Goal: Task Accomplishment & Management: Complete application form

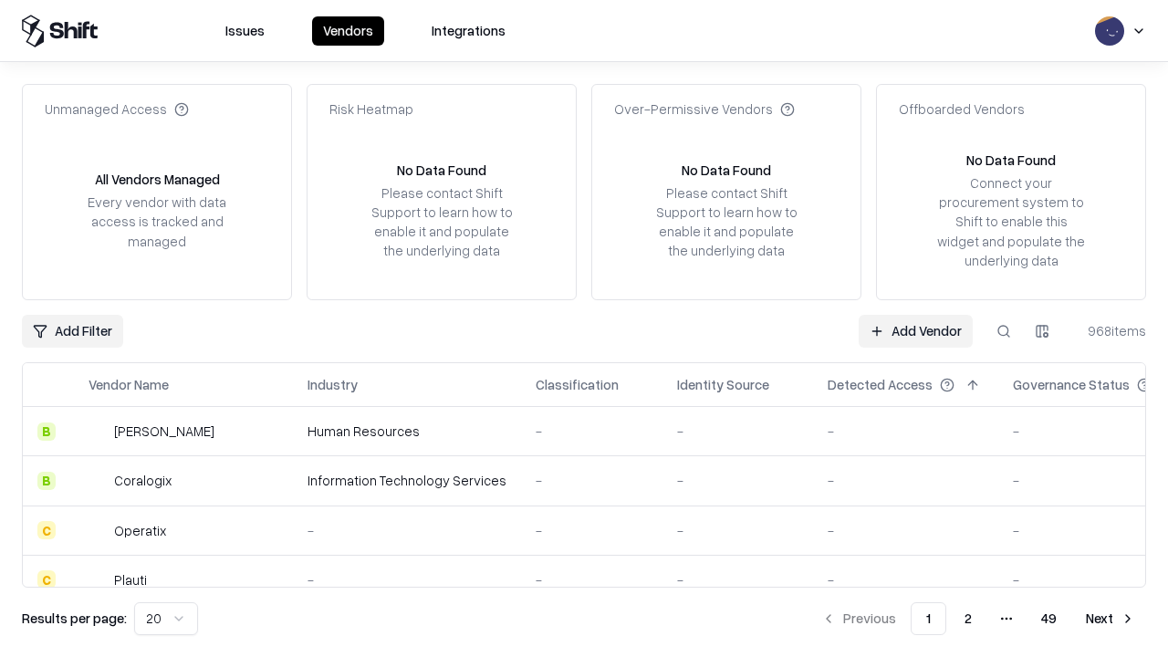
click at [915, 330] on link "Add Vendor" at bounding box center [916, 331] width 114 height 33
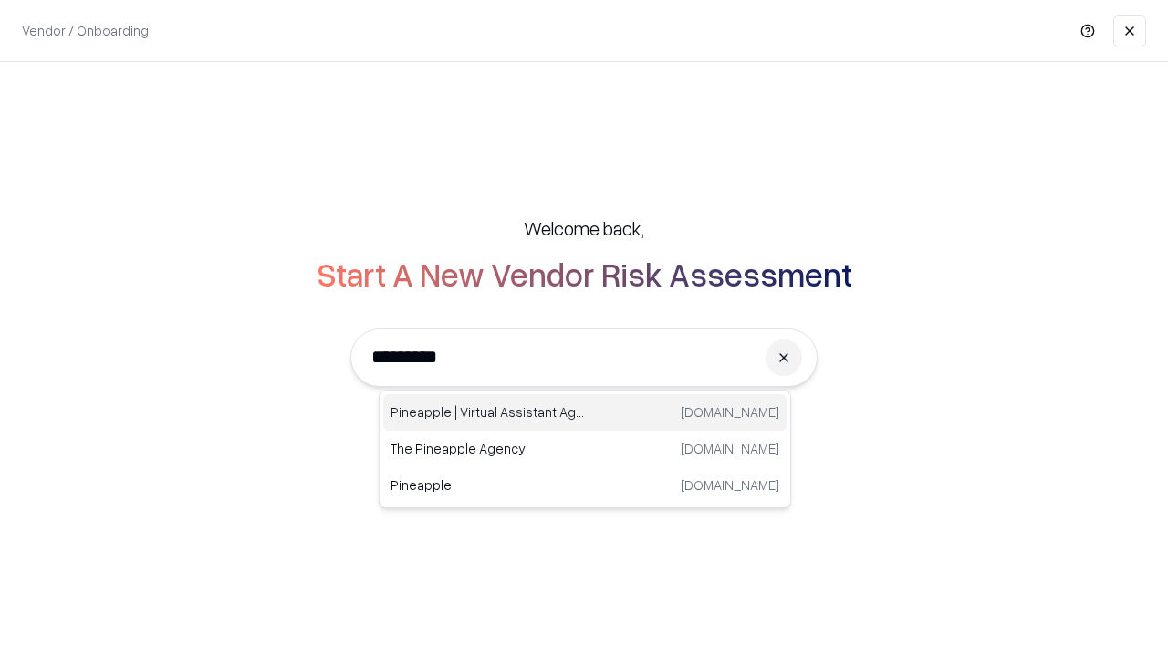
click at [585, 412] on div "Pineapple | Virtual Assistant Agency trypineapple.com" at bounding box center [584, 412] width 403 height 36
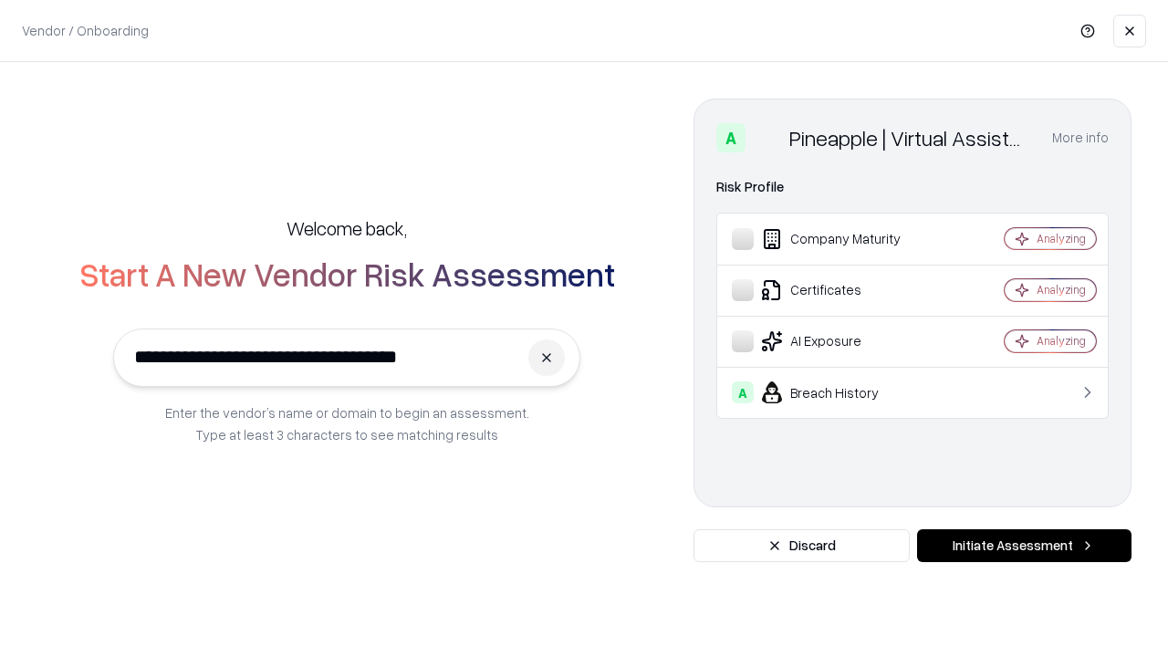
type input "**********"
click at [1024, 546] on button "Initiate Assessment" at bounding box center [1024, 545] width 214 height 33
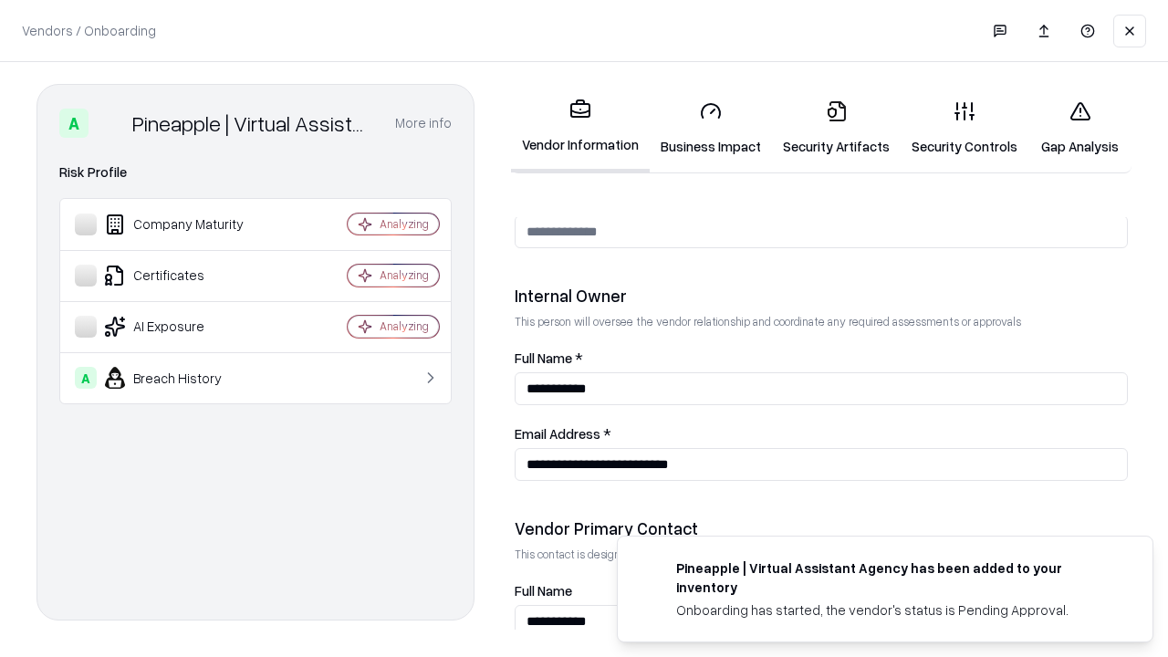
scroll to position [945, 0]
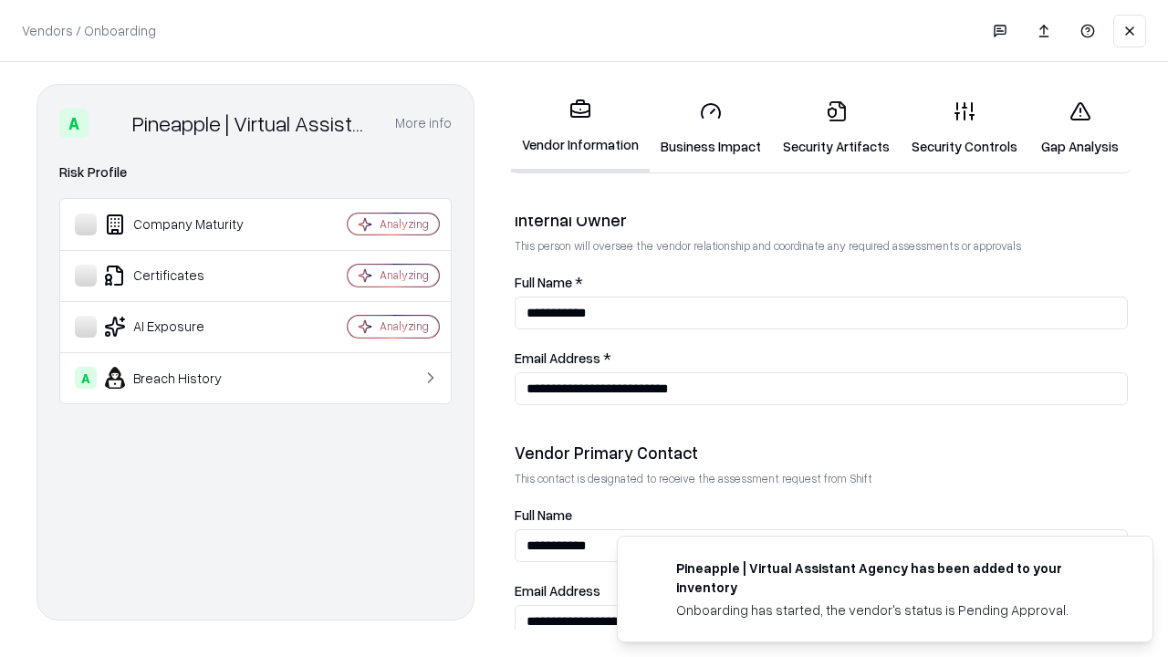
click at [711, 128] on link "Business Impact" at bounding box center [711, 128] width 122 height 85
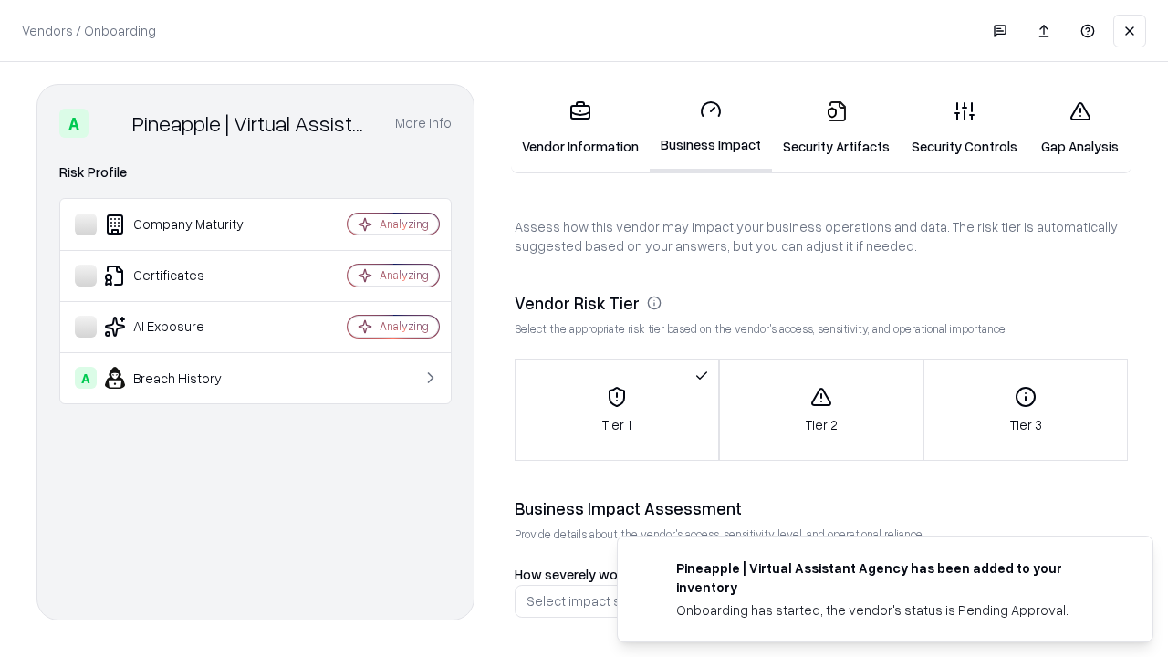
click at [836, 128] on link "Security Artifacts" at bounding box center [836, 128] width 129 height 85
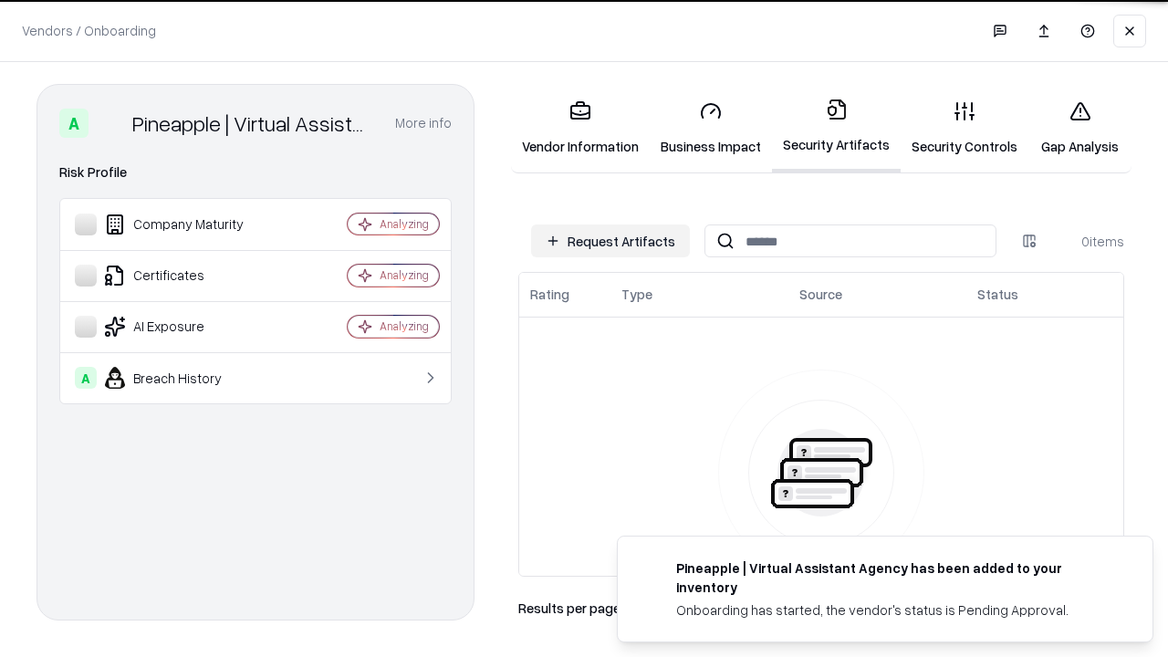
click at [610, 241] on button "Request Artifacts" at bounding box center [610, 240] width 159 height 33
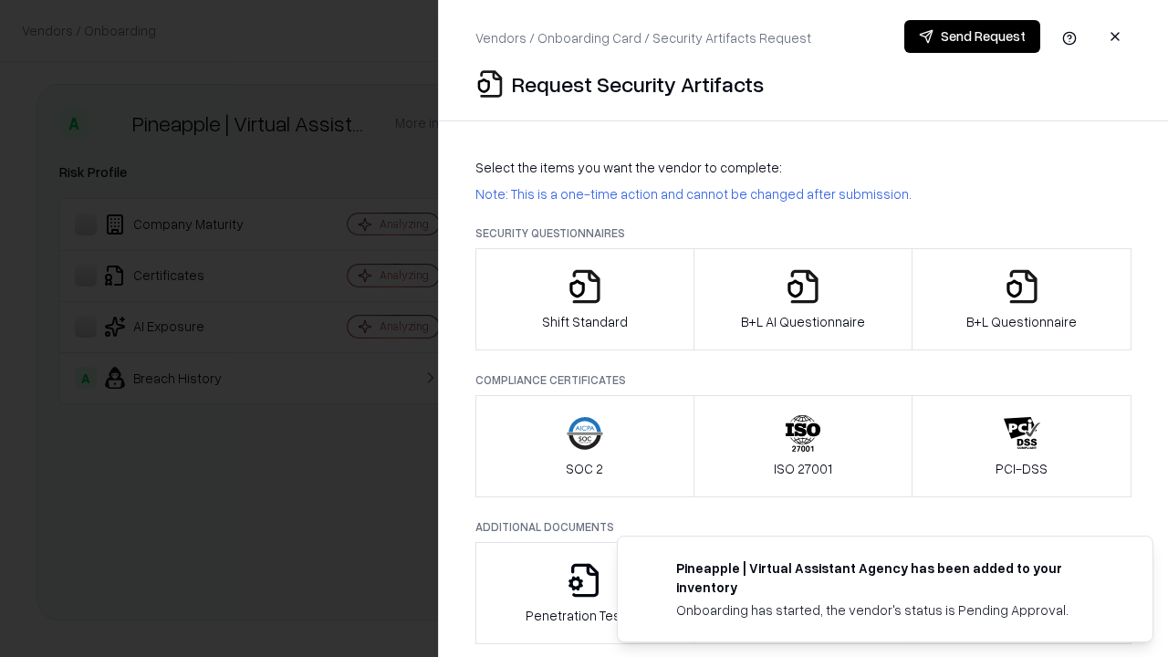
click at [584, 299] on icon "button" at bounding box center [585, 286] width 36 height 36
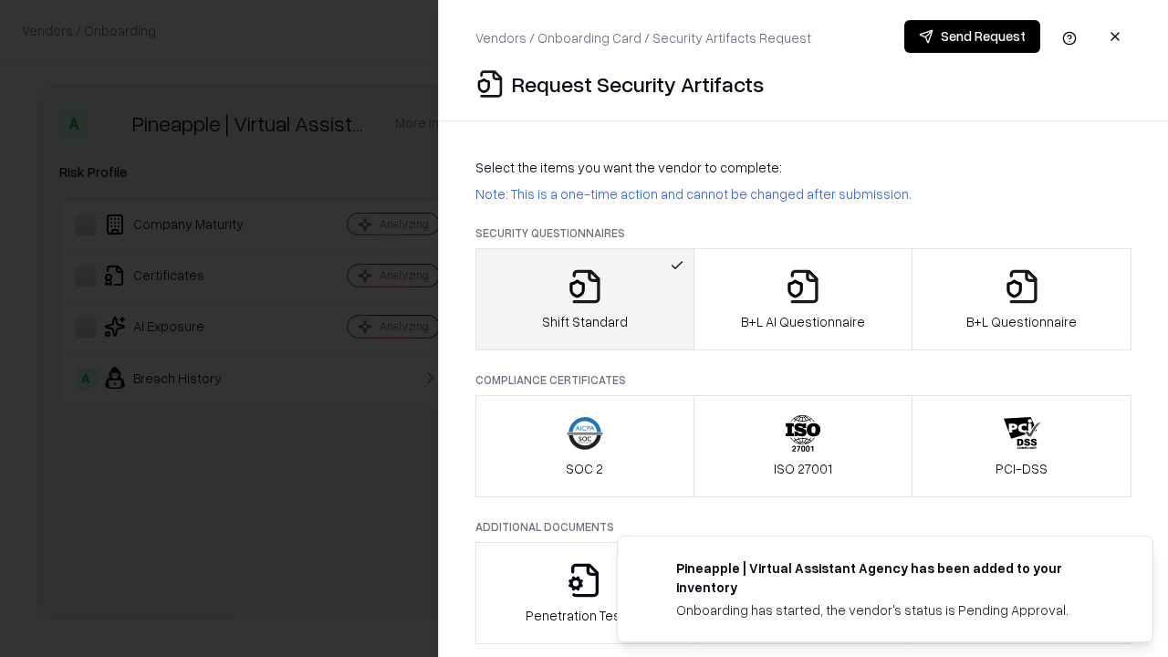
click at [972, 36] on button "Send Request" at bounding box center [972, 36] width 136 height 33
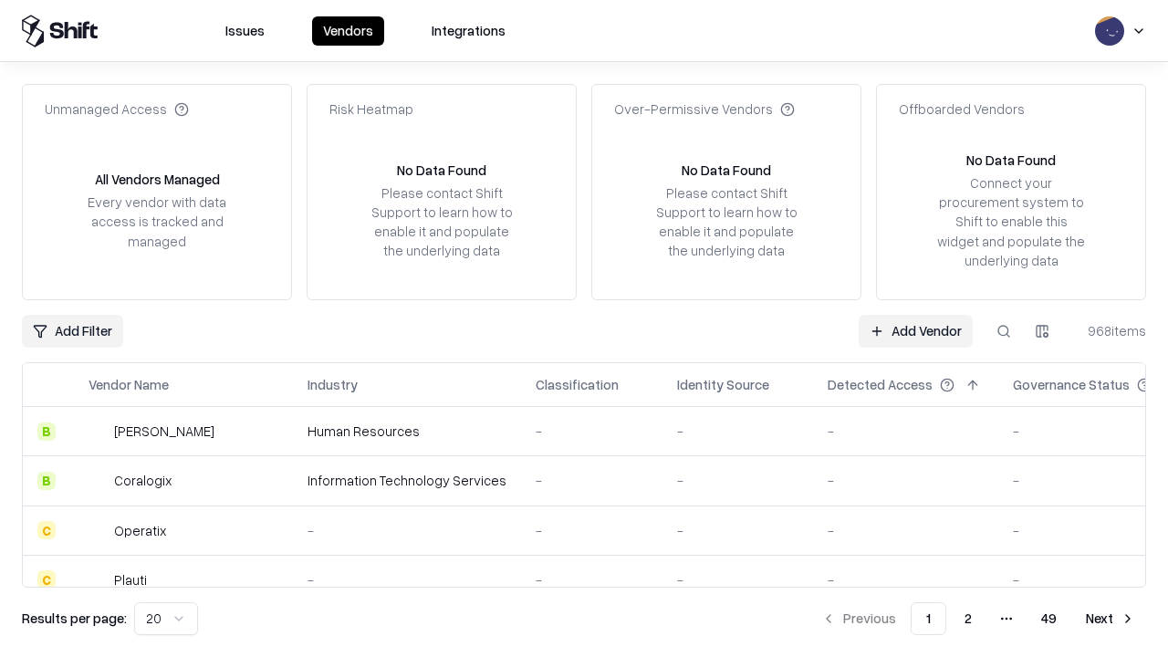
click at [1004, 330] on button at bounding box center [1003, 331] width 33 height 33
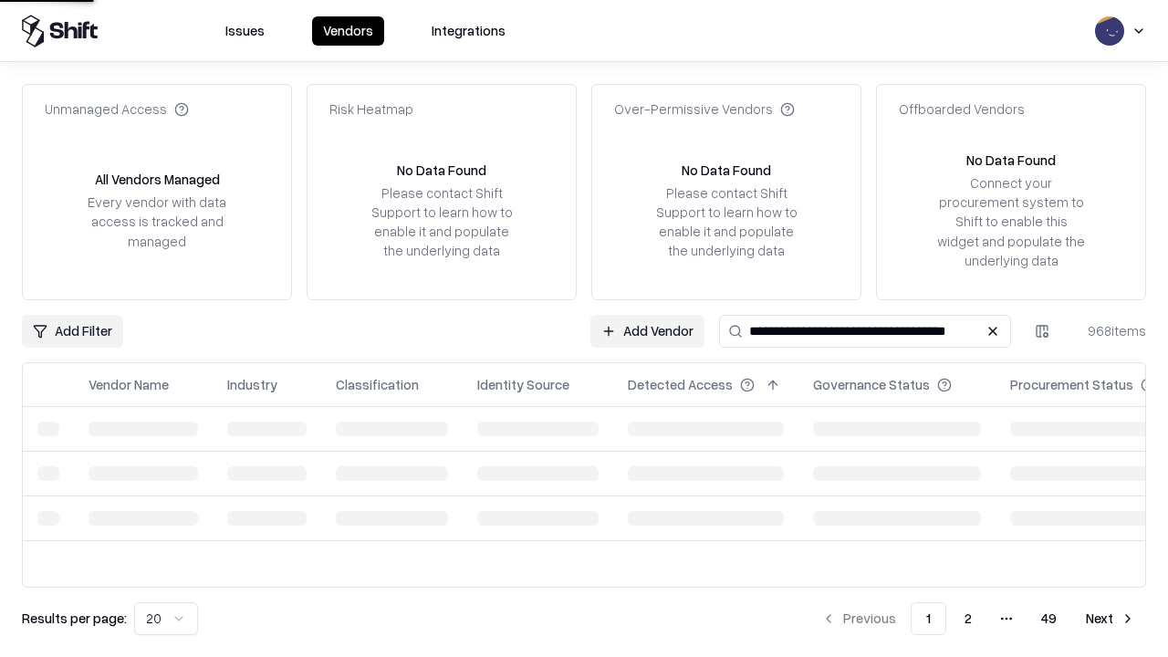
type input "**********"
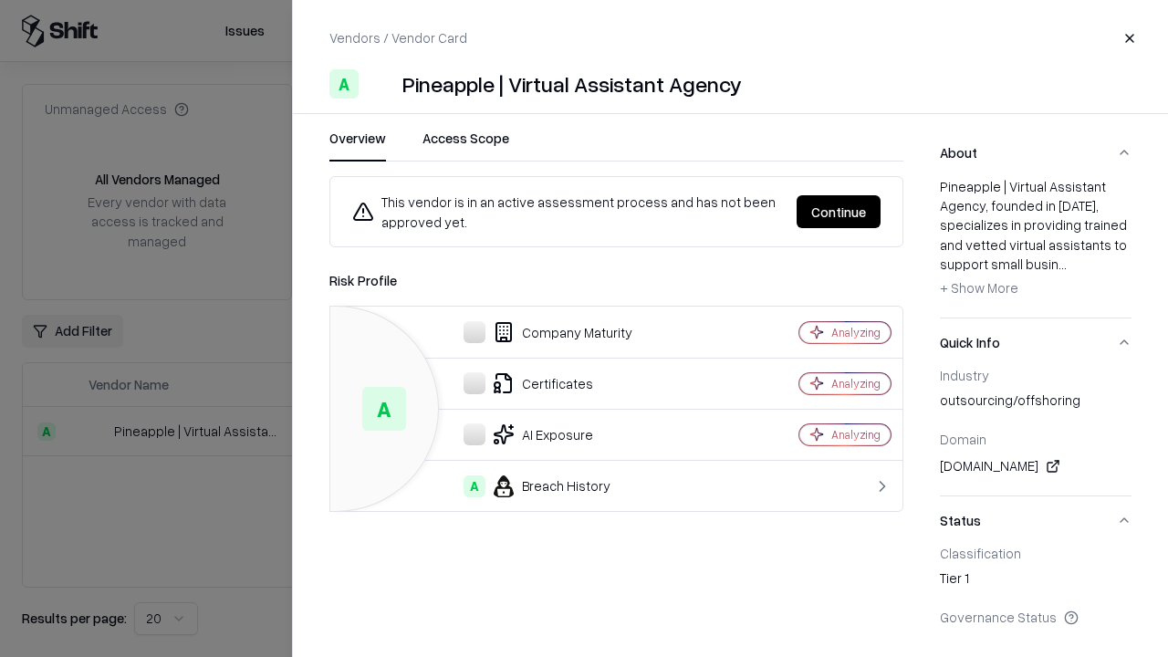
click at [839, 212] on button "Continue" at bounding box center [839, 211] width 84 height 33
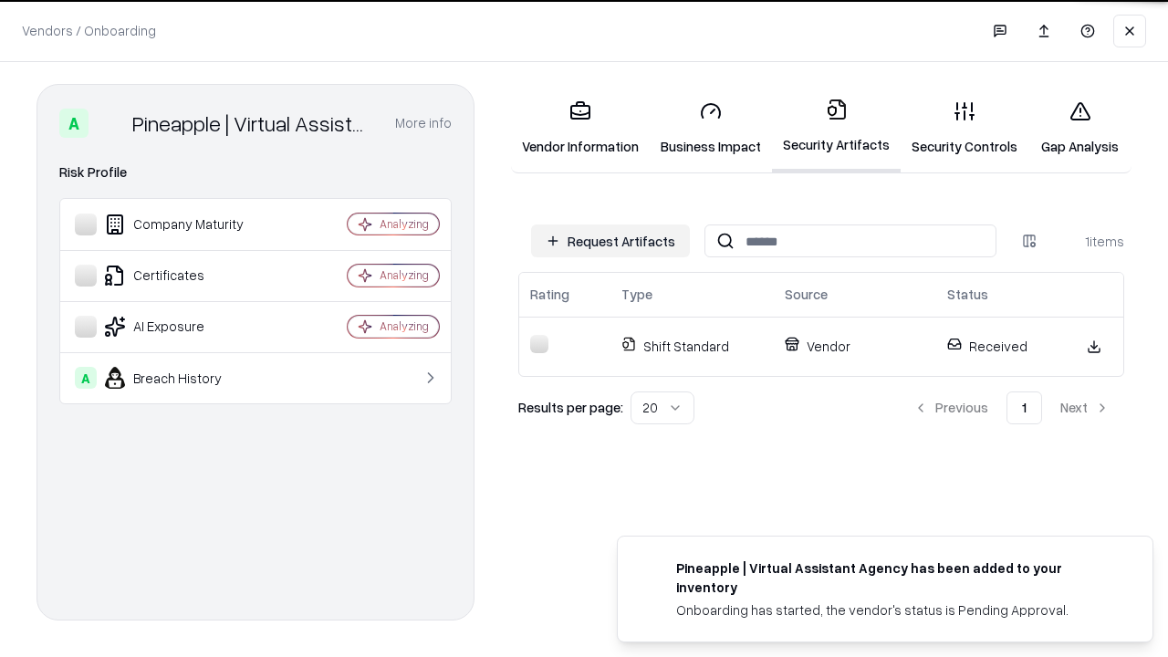
click at [964, 128] on link "Security Controls" at bounding box center [965, 128] width 128 height 85
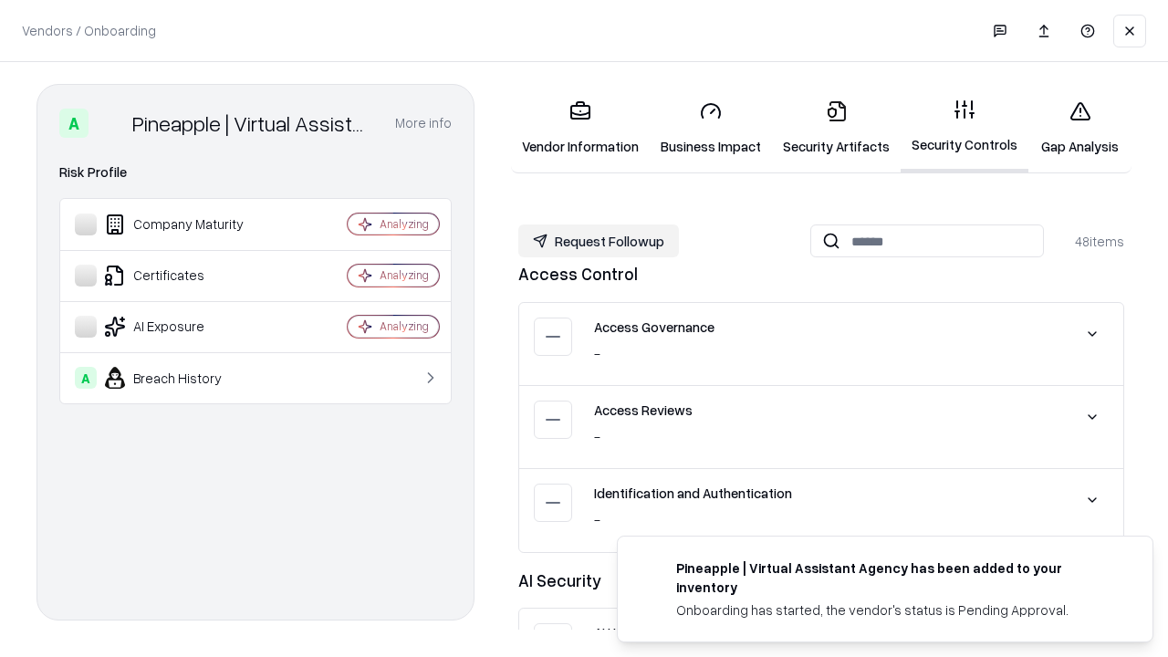
click at [599, 241] on button "Request Followup" at bounding box center [598, 240] width 161 height 33
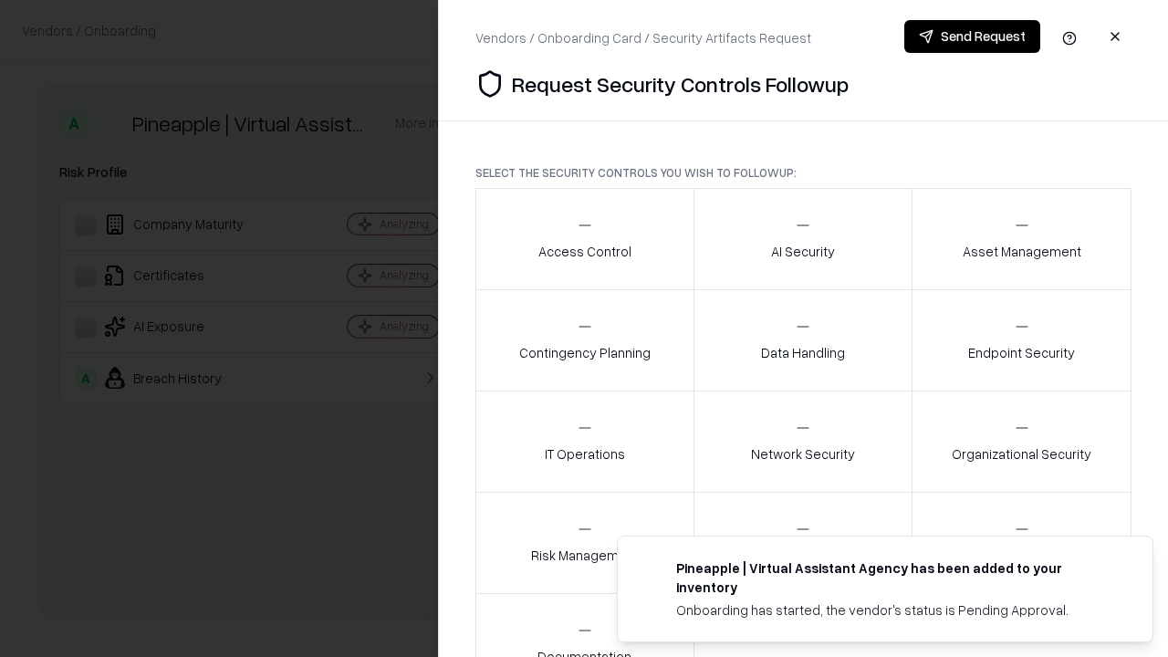
click at [584, 239] on div "Access Control" at bounding box center [584, 238] width 93 height 45
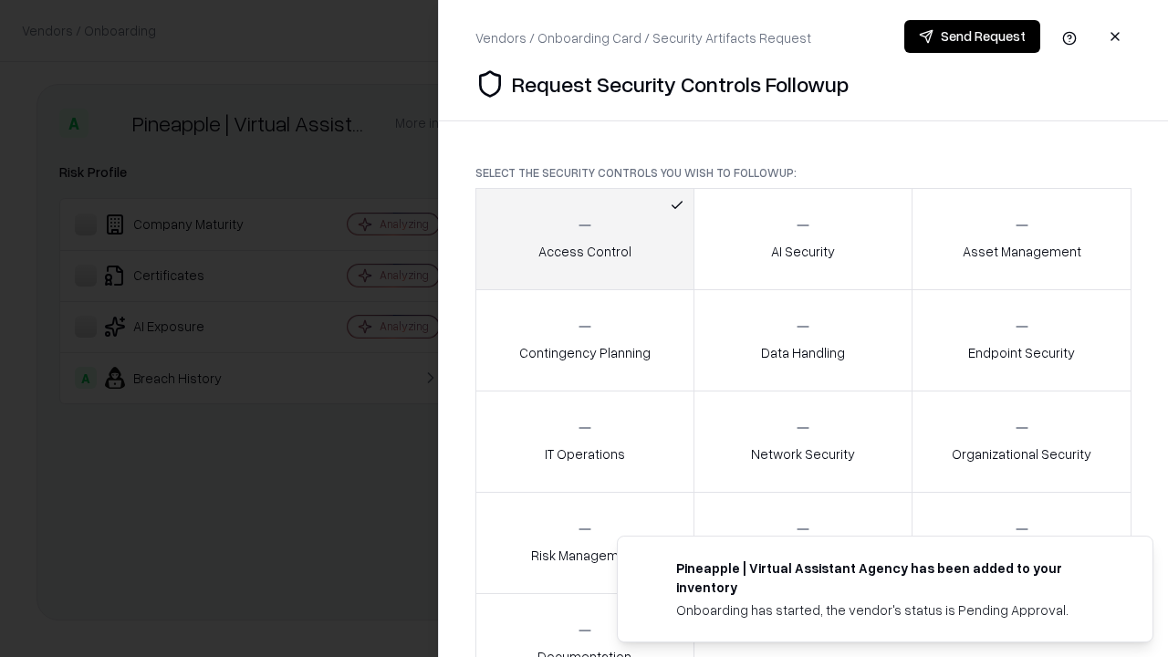
click at [972, 36] on button "Send Request" at bounding box center [972, 36] width 136 height 33
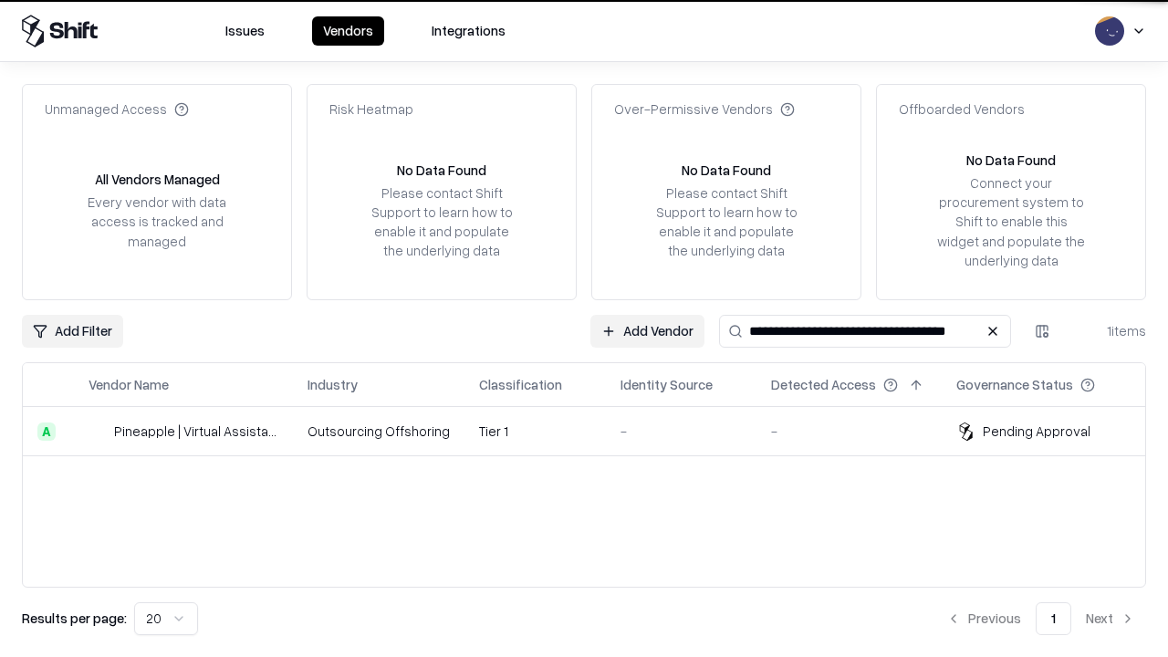
type input "**********"
click at [595, 431] on td "Tier 1" at bounding box center [534, 431] width 141 height 49
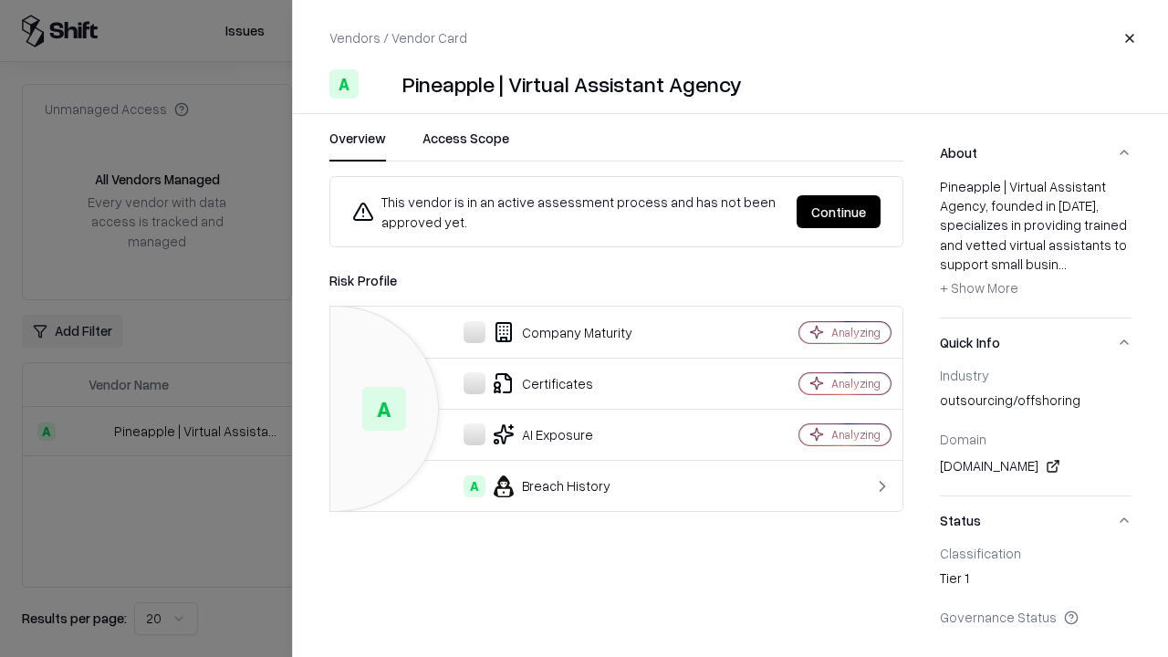
click at [839, 212] on button "Continue" at bounding box center [839, 211] width 84 height 33
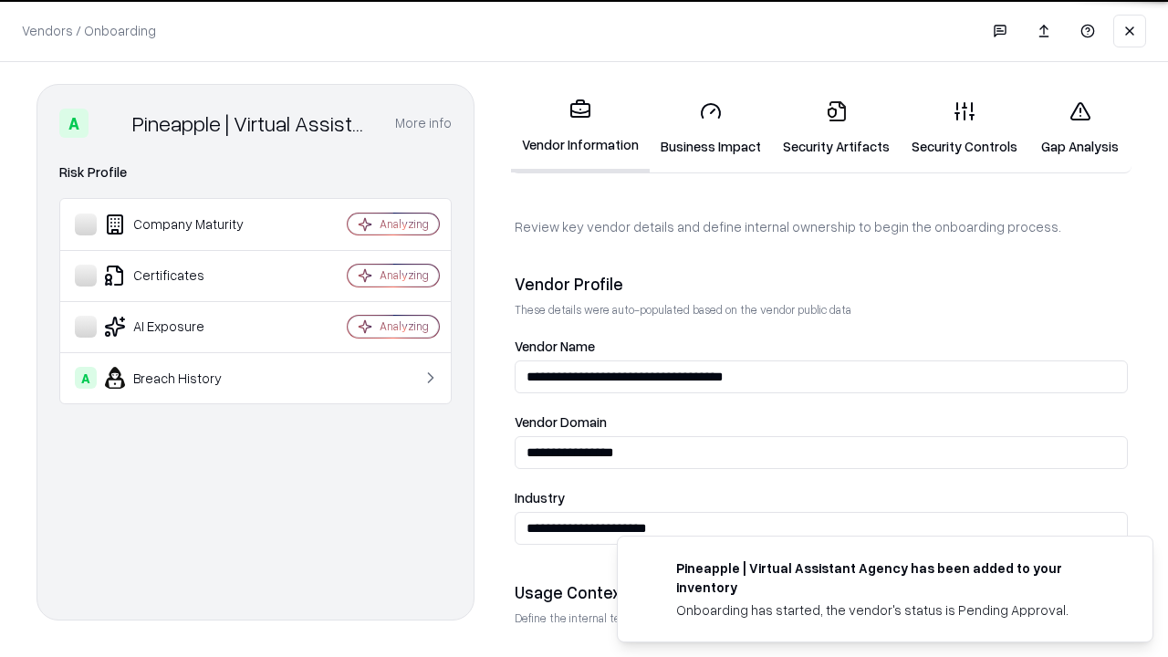
click at [1079, 128] on link "Gap Analysis" at bounding box center [1079, 128] width 103 height 85
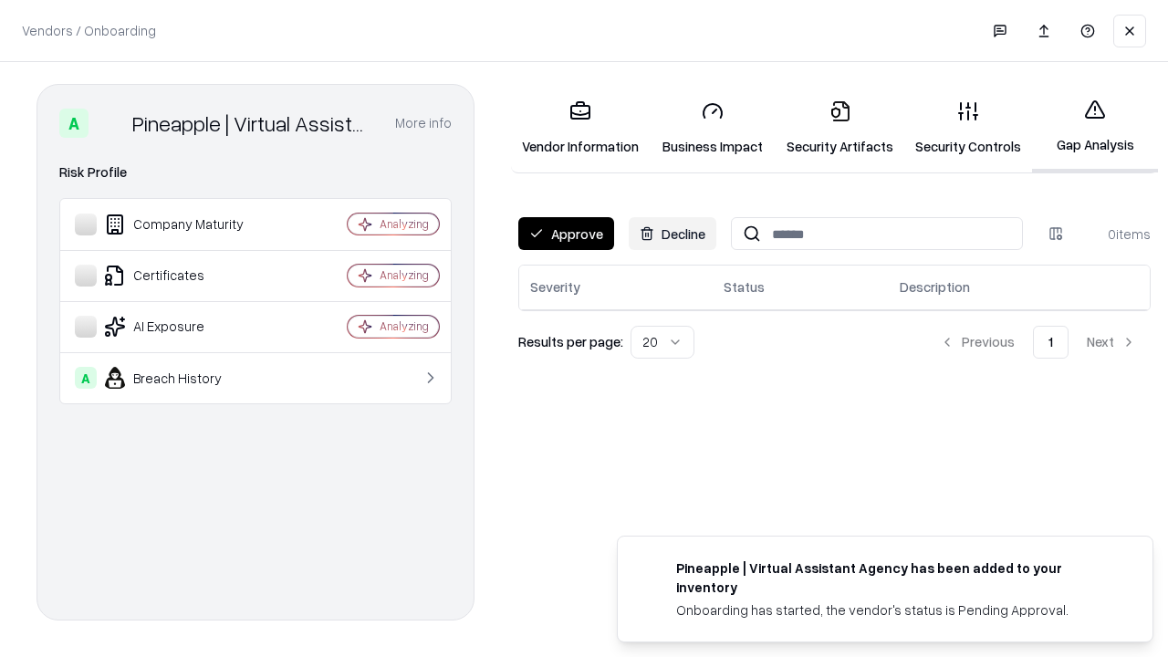
click at [566, 234] on button "Approve" at bounding box center [566, 233] width 96 height 33
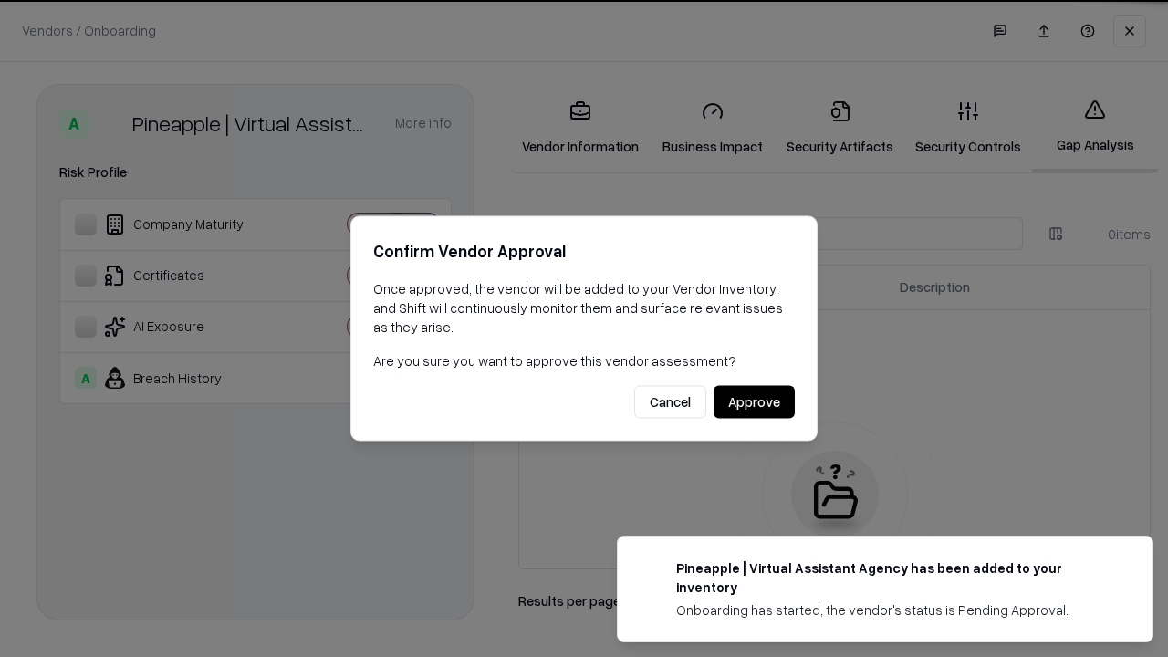
click at [754, 401] on button "Approve" at bounding box center [754, 402] width 81 height 33
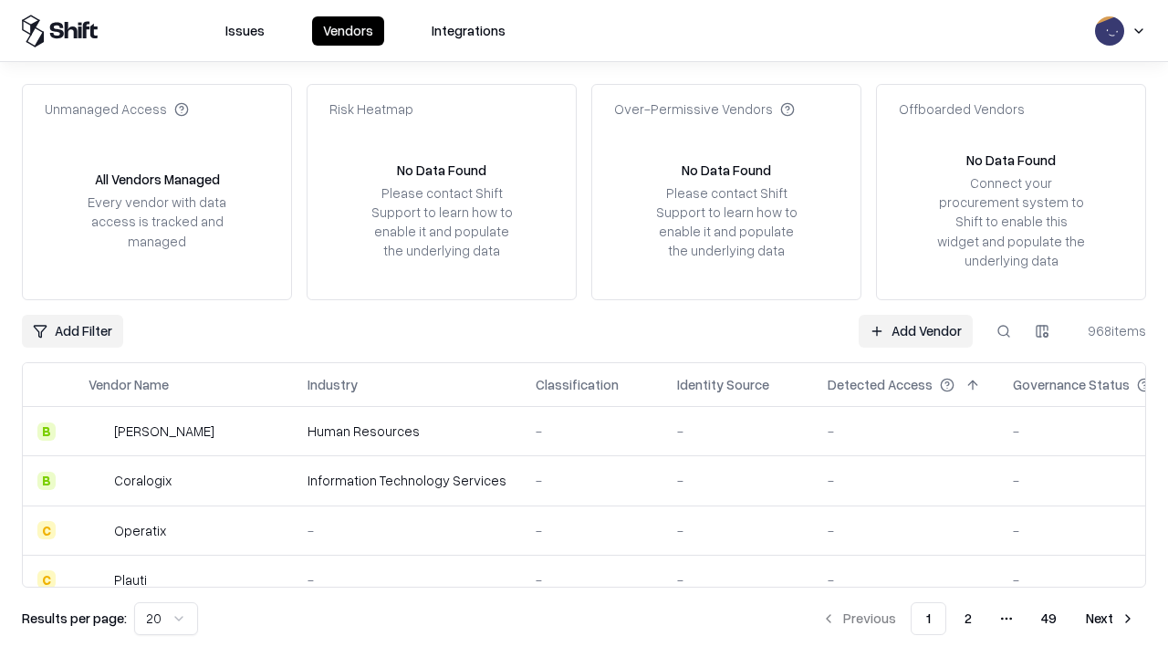
type input "**********"
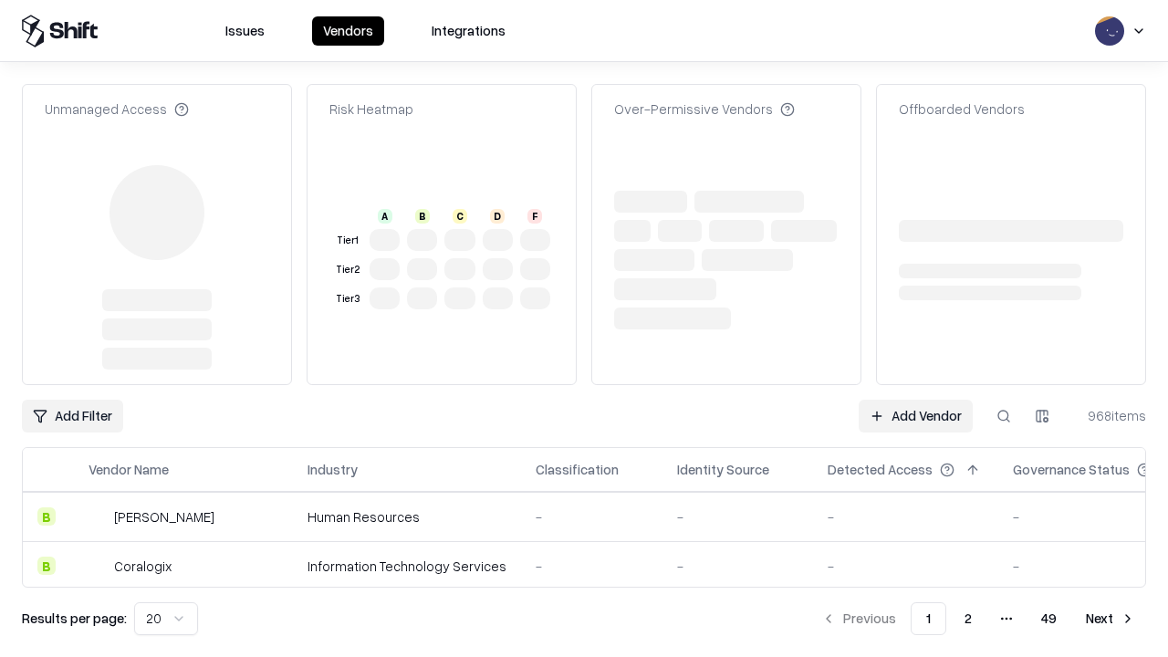
click at [915, 400] on link "Add Vendor" at bounding box center [916, 416] width 114 height 33
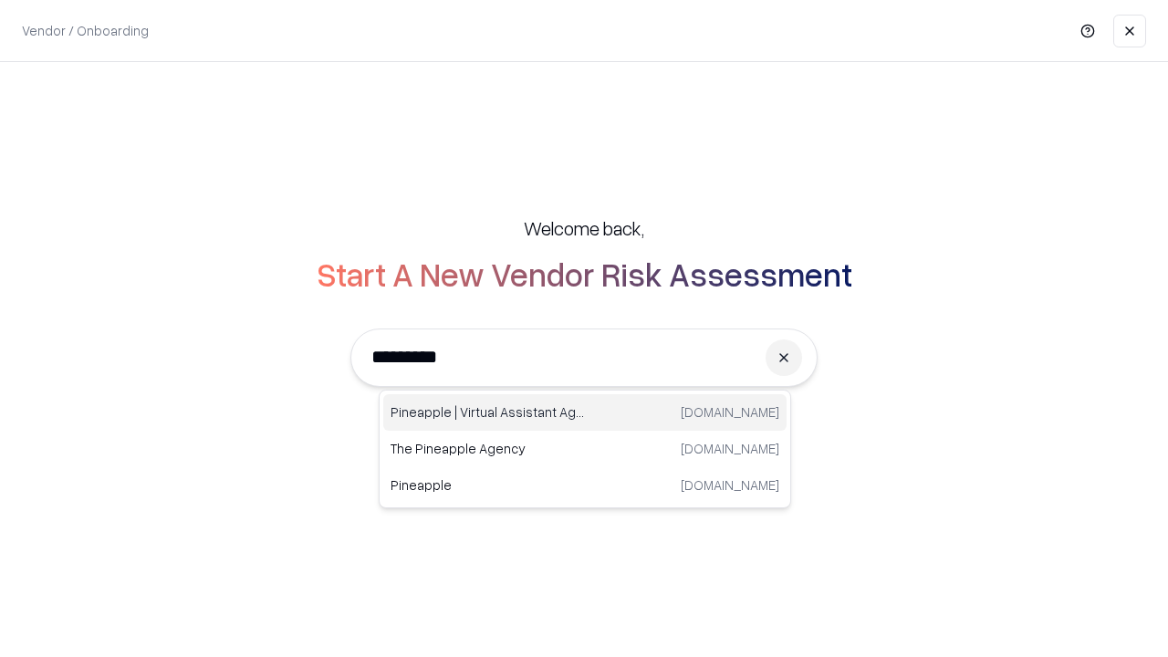
click at [585, 412] on div "Pineapple | Virtual Assistant Agency trypineapple.com" at bounding box center [584, 412] width 403 height 36
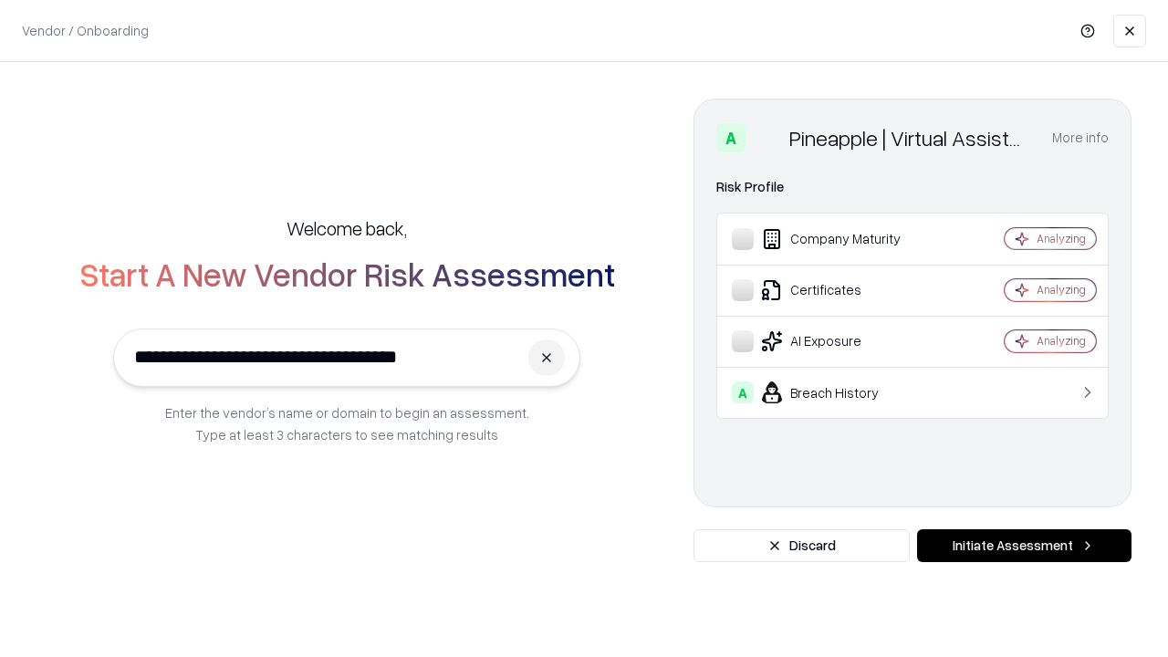
type input "**********"
click at [1024, 546] on button "Initiate Assessment" at bounding box center [1024, 545] width 214 height 33
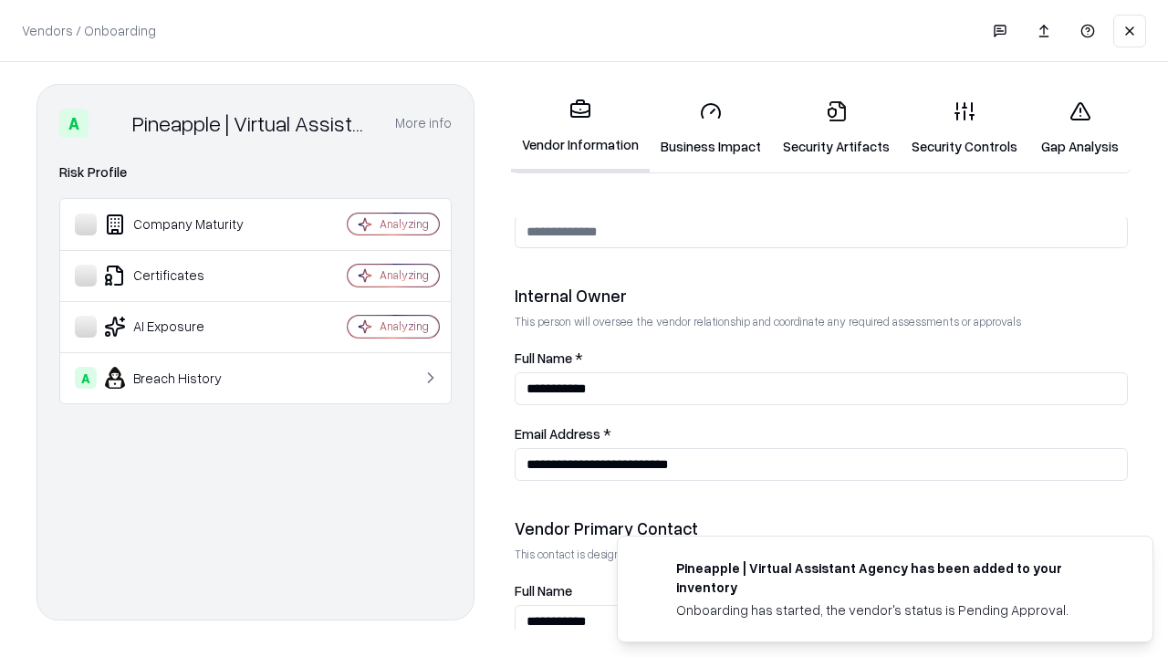
scroll to position [945, 0]
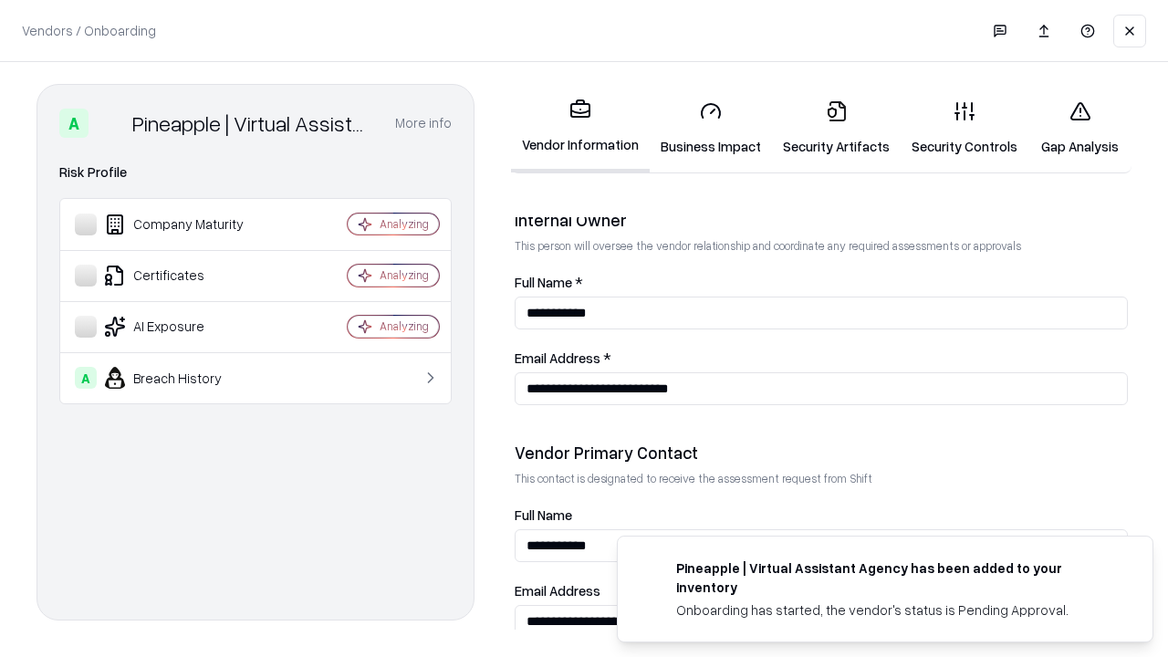
click at [1079, 128] on link "Gap Analysis" at bounding box center [1079, 128] width 103 height 85
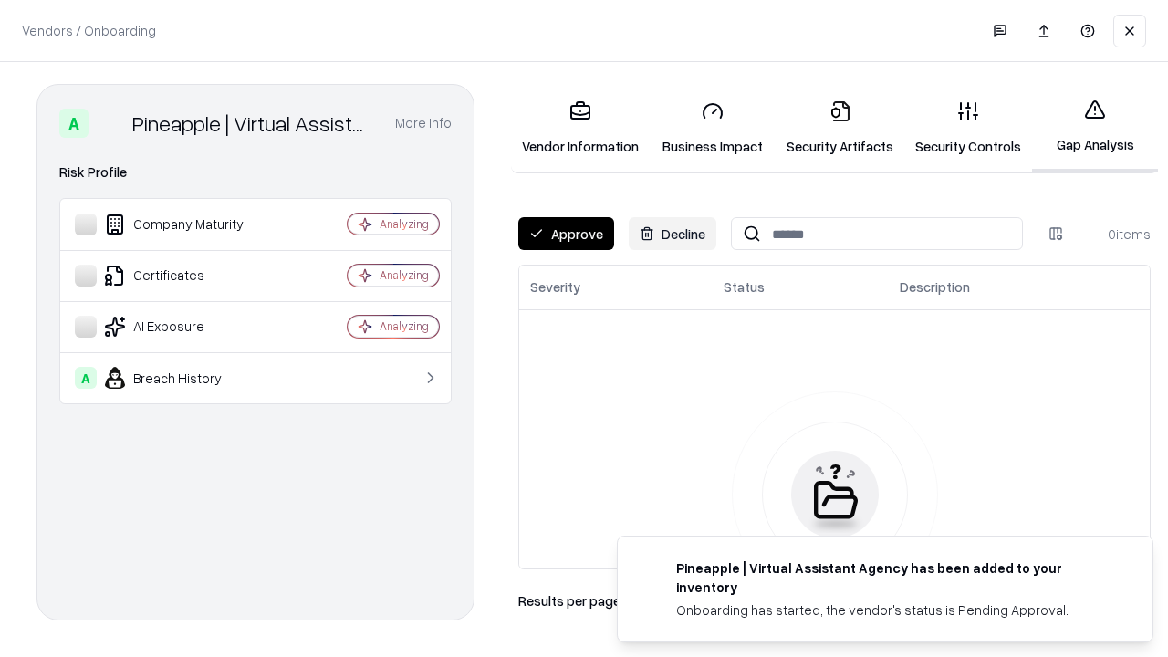
click at [566, 234] on button "Approve" at bounding box center [566, 233] width 96 height 33
